Goal: Information Seeking & Learning: Learn about a topic

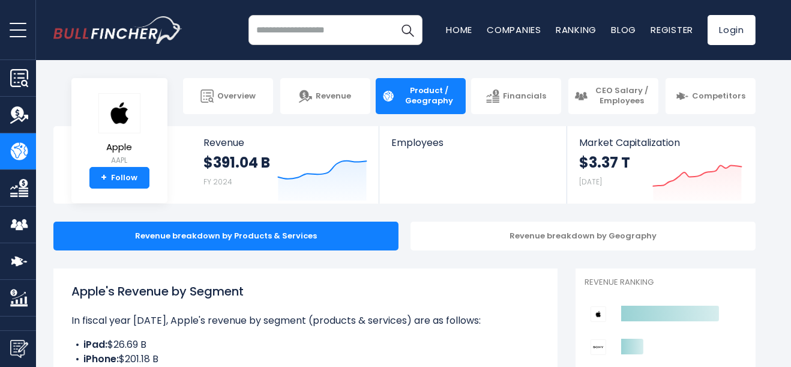
click at [271, 24] on input "search" at bounding box center [336, 30] width 174 height 30
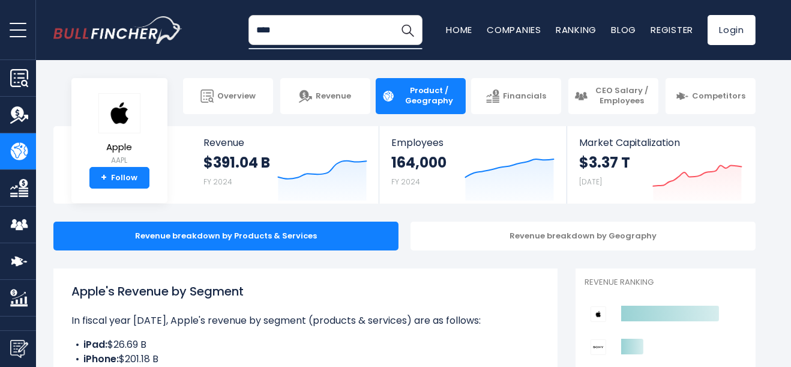
type input "****"
click at [393, 15] on button "Search" at bounding box center [408, 30] width 30 height 30
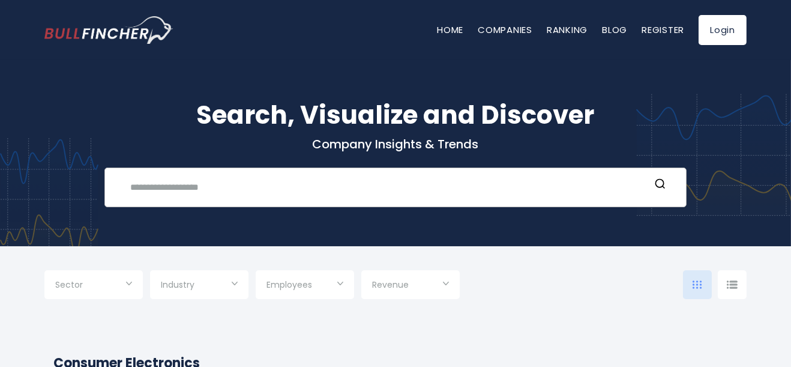
click at [139, 198] on input "text" at bounding box center [386, 187] width 527 height 22
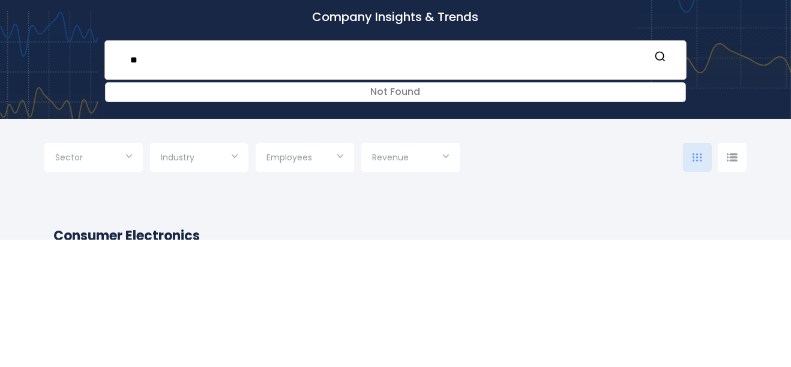
type input "*"
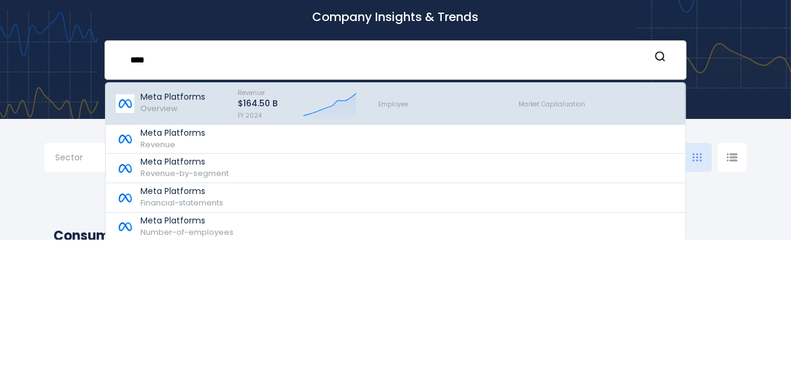
type input "****"
click at [157, 228] on p "Meta Platforms" at bounding box center [172, 224] width 65 height 10
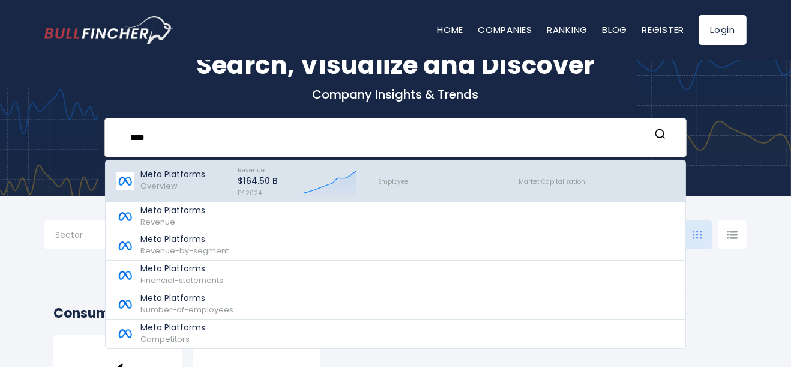
scroll to position [57, 0]
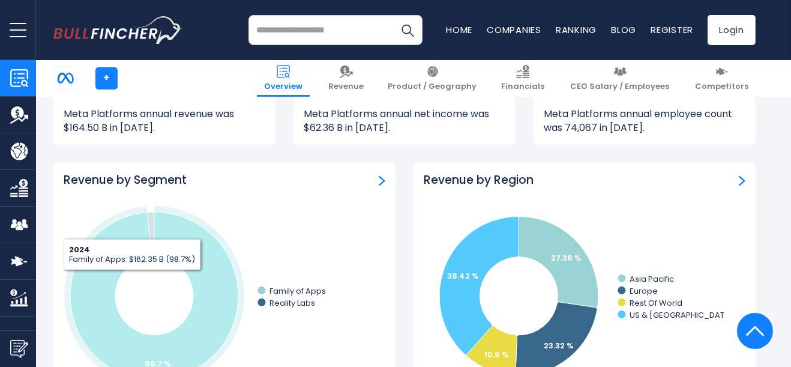
scroll to position [1024, 0]
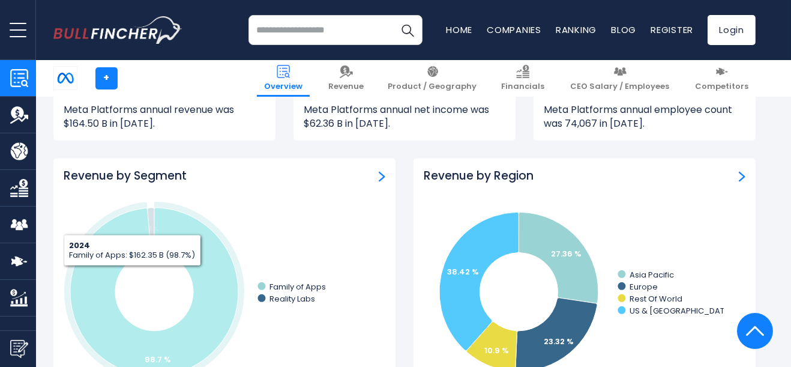
click at [110, 180] on h3 "Revenue by Segment" at bounding box center [125, 176] width 123 height 15
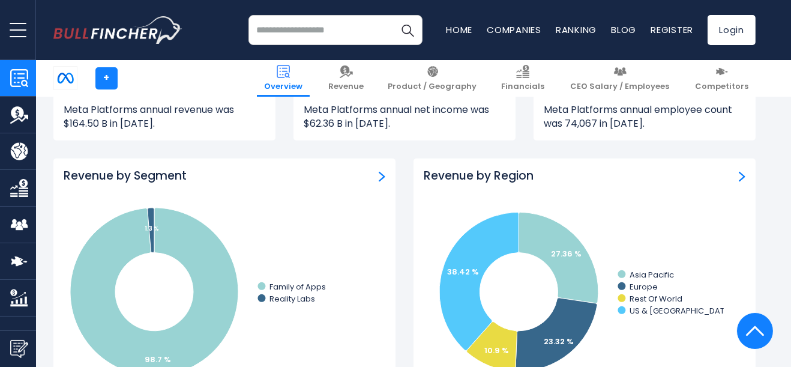
click at [382, 175] on img "Revenue by Segment" at bounding box center [382, 176] width 7 height 11
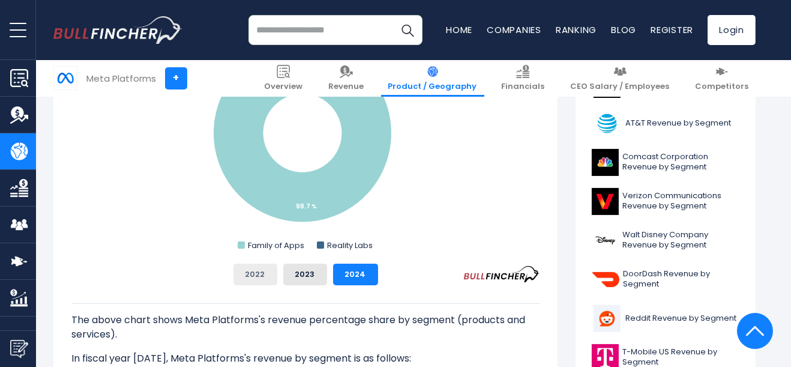
click at [247, 272] on button "2022" at bounding box center [256, 275] width 44 height 22
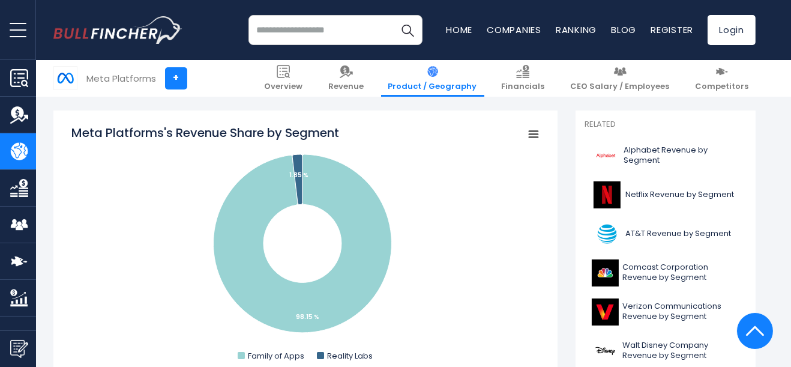
scroll to position [307, 0]
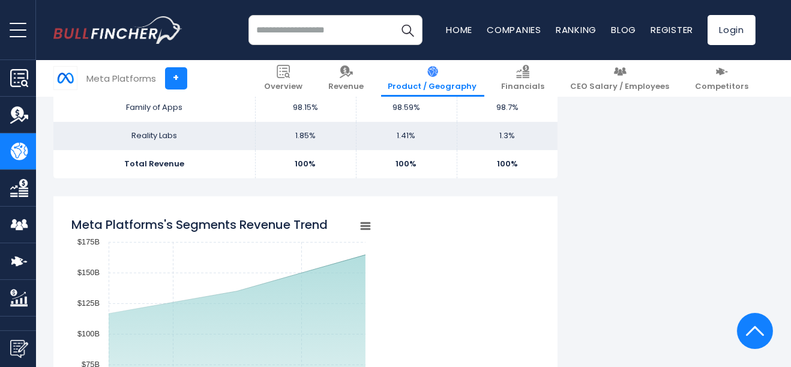
scroll to position [836, 0]
